Goal: Task Accomplishment & Management: Manage account settings

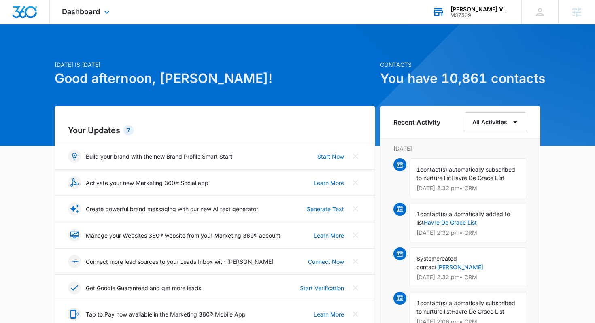
click at [468, 4] on div "Mary L. Martin Vintage Postcards M37539 Your Accounts View All" at bounding box center [470, 12] width 101 height 24
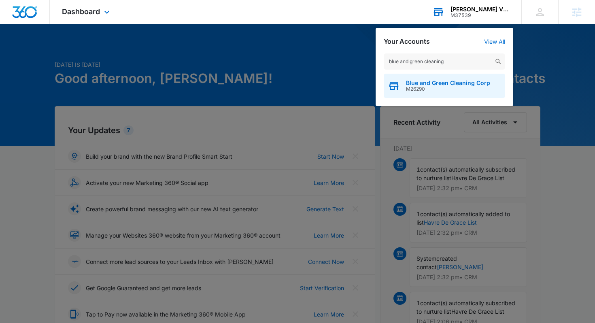
type input "blue and green cleaning"
click at [425, 86] on span "Blue and Green Cleaning Corp" at bounding box center [448, 83] width 84 height 6
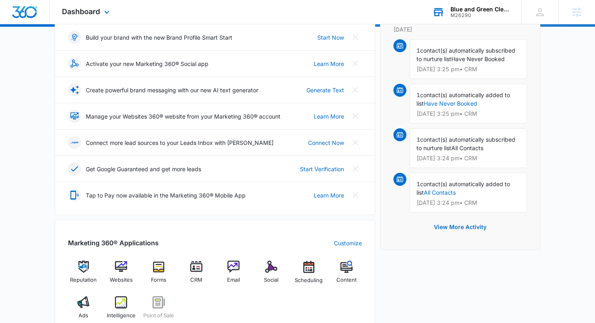
scroll to position [335, 0]
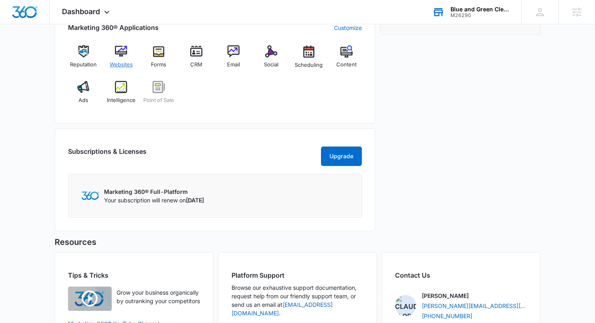
click at [126, 65] on span "Websites" at bounding box center [121, 65] width 23 height 8
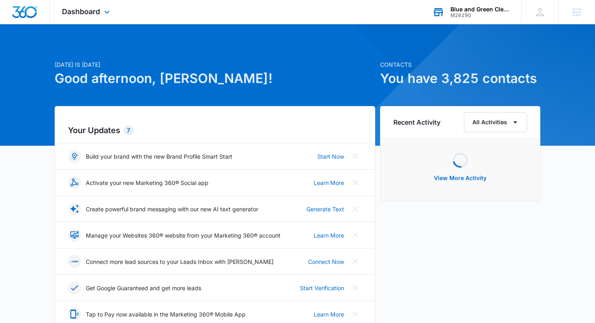
click at [474, 23] on div "Blue and Green Cleaning Corp M26290 Your Accounts View All" at bounding box center [470, 12] width 101 height 24
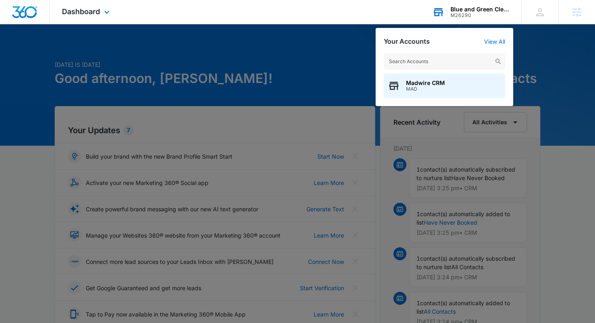
click at [433, 56] on input "text" at bounding box center [445, 61] width 122 height 16
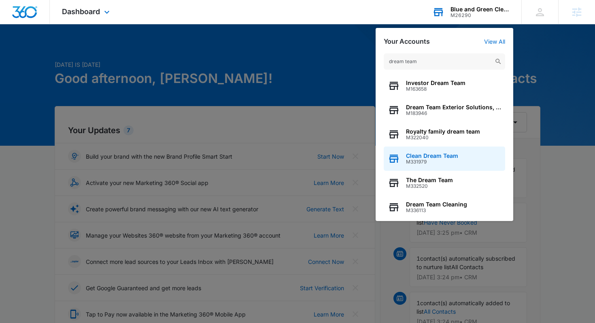
type input "dream team"
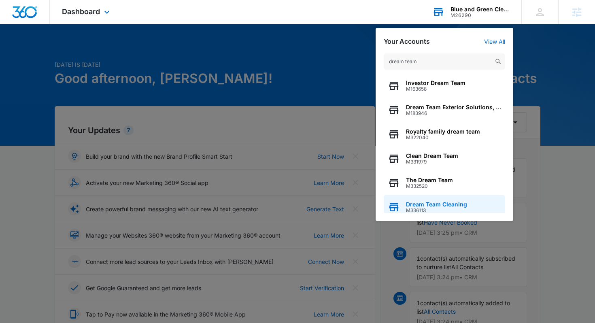
drag, startPoint x: 409, startPoint y: 160, endPoint x: 427, endPoint y: 205, distance: 47.8
click at [427, 205] on div "Investor Dream Team M163658 Dream Team Exterior Solutions, LLC M183946 Royalty …" at bounding box center [445, 143] width 122 height 139
click at [427, 205] on span "Dream Team Cleaning" at bounding box center [436, 204] width 61 height 6
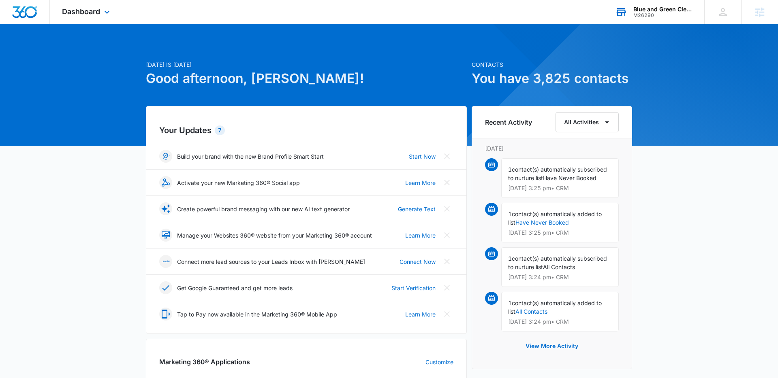
click at [646, 16] on div "M26290" at bounding box center [662, 16] width 59 height 6
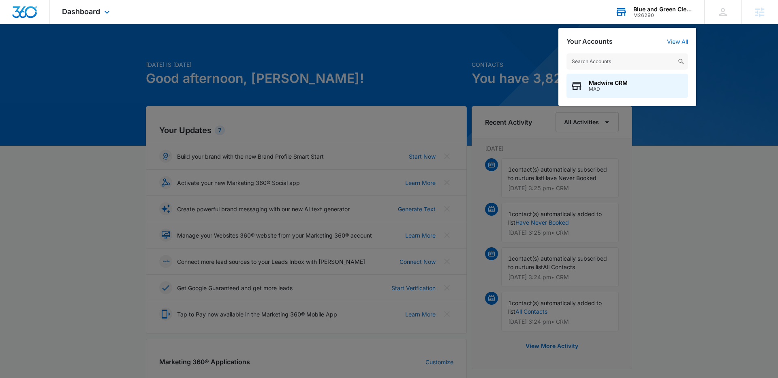
click at [643, 61] on input "text" at bounding box center [627, 61] width 122 height 16
type input "usa septic"
click at [597, 86] on span "M336804" at bounding box center [604, 89] width 31 height 6
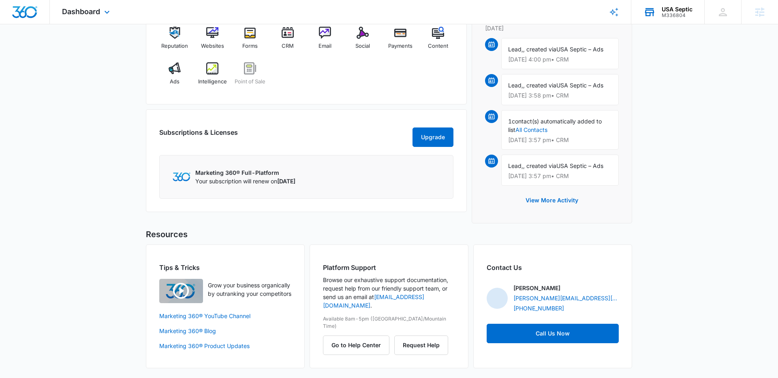
scroll to position [527, 0]
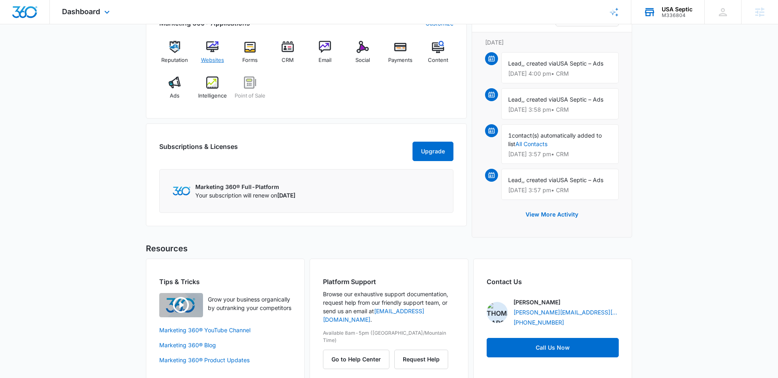
click at [210, 60] on span "Websites" at bounding box center [212, 60] width 23 height 8
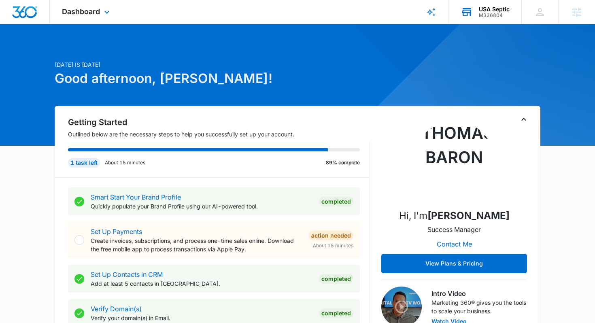
click at [497, 4] on div "USA Septic M336804 Your Accounts View All" at bounding box center [485, 12] width 73 height 24
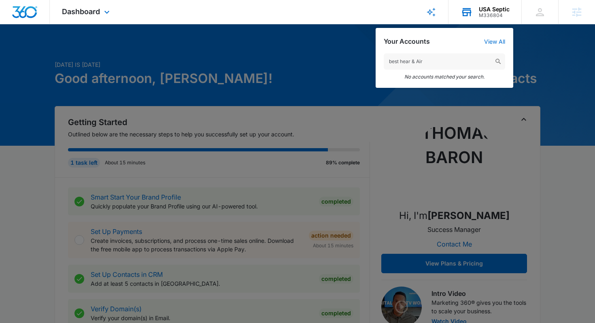
click at [446, 60] on input "best hear & Air" at bounding box center [445, 61] width 122 height 16
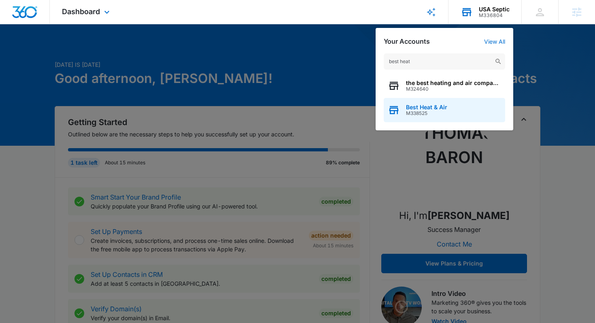
type input "best heat"
click at [415, 112] on span "M338525" at bounding box center [426, 114] width 41 height 6
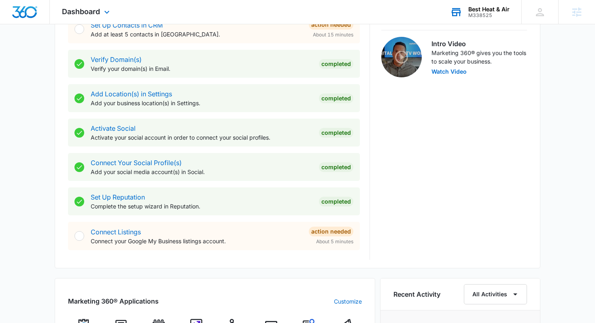
scroll to position [381, 0]
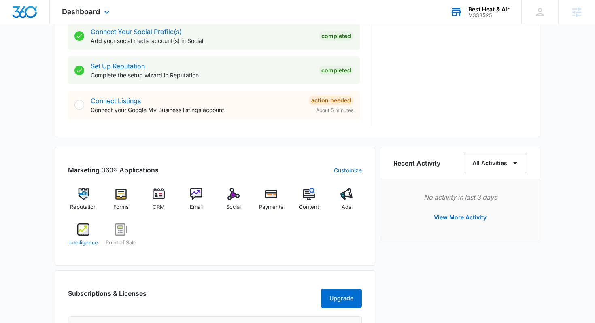
click at [89, 224] on img at bounding box center [83, 230] width 12 height 12
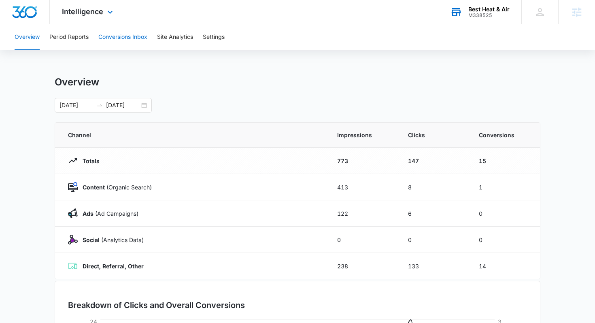
click at [137, 36] on button "Conversions Inbox" at bounding box center [122, 37] width 49 height 26
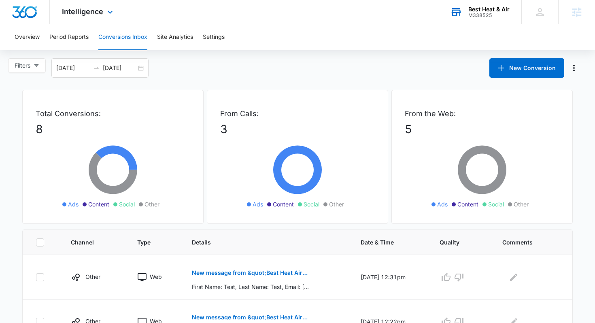
click at [495, 5] on div "Best Heat & Air M338525 Your Accounts View All" at bounding box center [479, 12] width 83 height 24
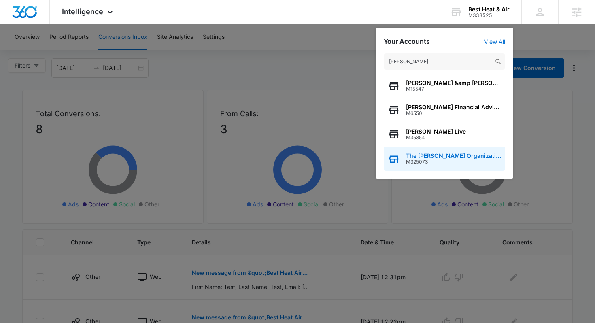
type input "andrews"
click at [459, 161] on span "M325073" at bounding box center [453, 162] width 95 height 6
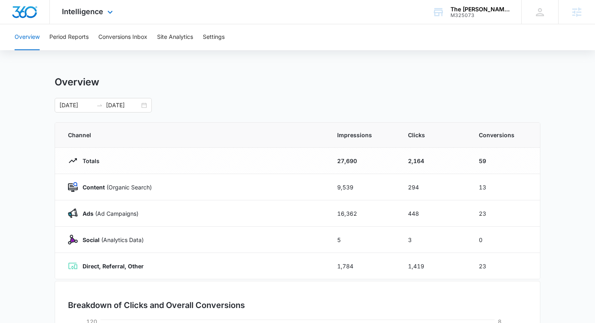
click at [82, 23] on div "Intelligence Apps Reputation Forms CRM Email Social POS Content Ads Intelligenc…" at bounding box center [88, 12] width 77 height 24
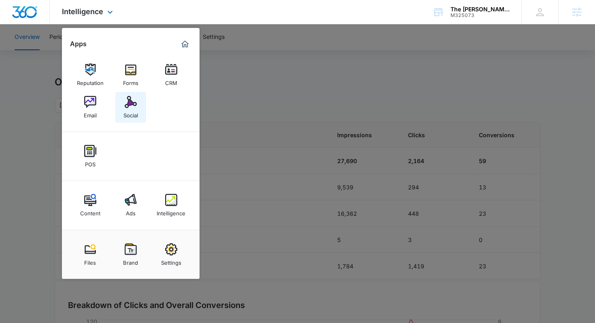
click at [130, 106] on img at bounding box center [131, 102] width 12 height 12
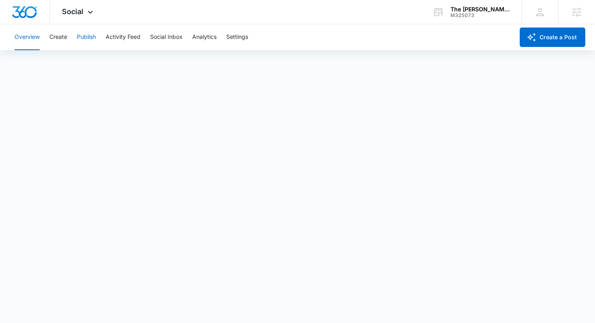
click at [87, 38] on button "Publish" at bounding box center [86, 37] width 19 height 26
click at [61, 35] on button "Create" at bounding box center [58, 37] width 18 height 26
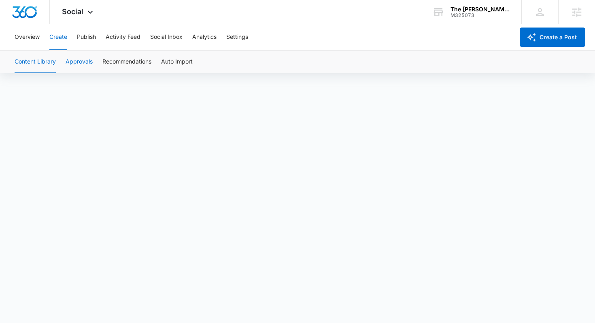
click at [88, 62] on button "Approvals" at bounding box center [79, 62] width 27 height 23
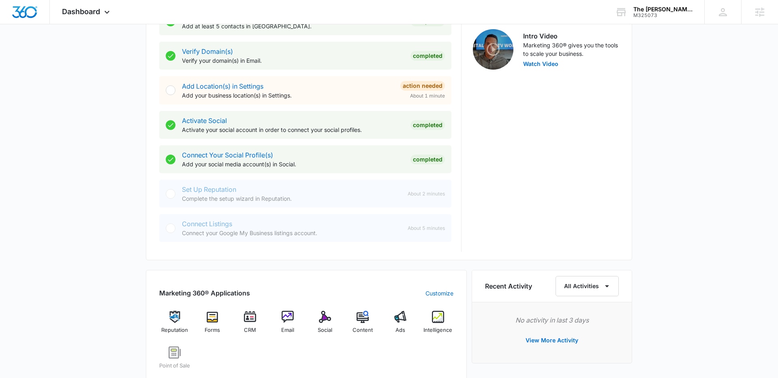
scroll to position [279, 0]
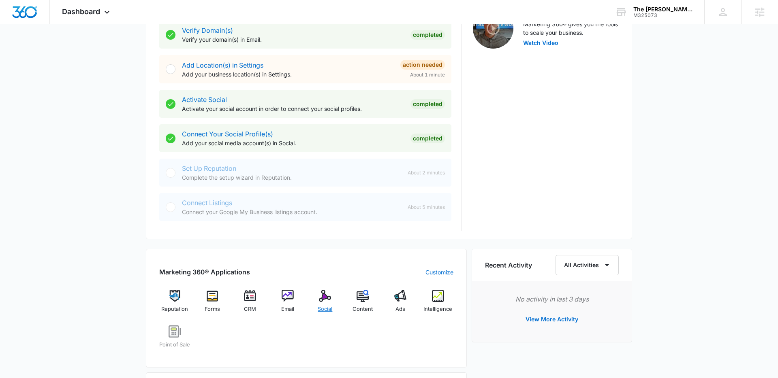
click at [328, 296] on img at bounding box center [325, 296] width 12 height 12
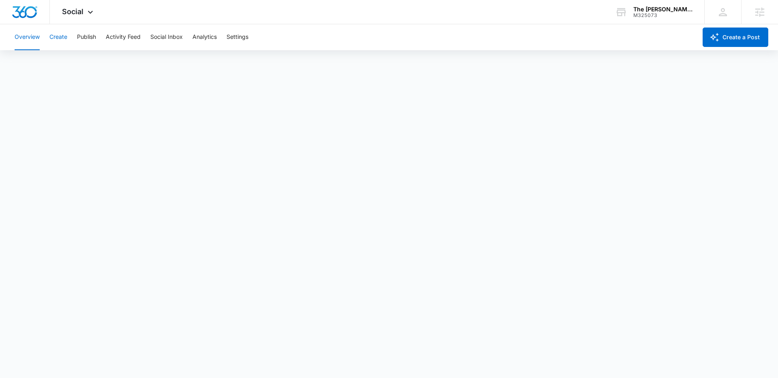
click at [61, 34] on button "Create" at bounding box center [58, 37] width 18 height 26
